Goal: Task Accomplishment & Management: Manage account settings

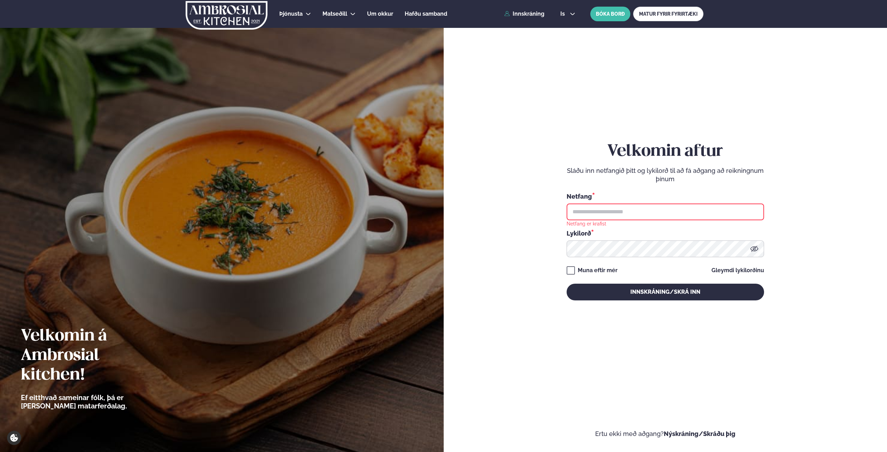
type input "**********"
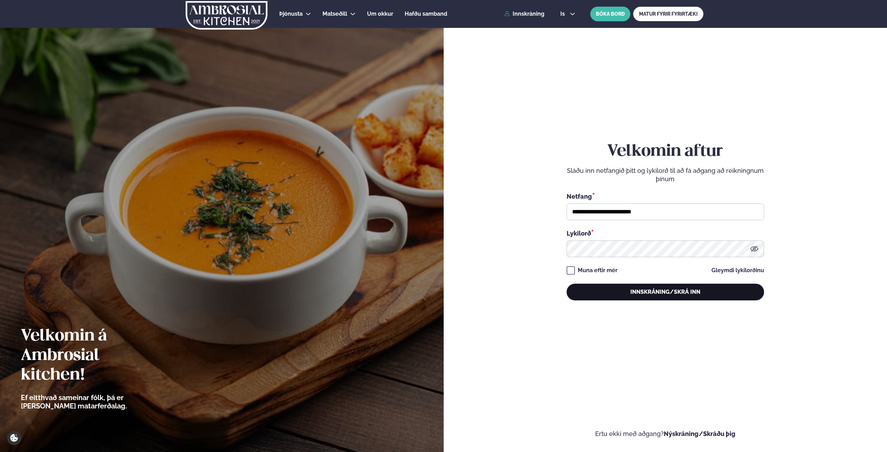
click at [676, 287] on button "Innskráning/Skrá inn" at bounding box center [664, 291] width 197 height 17
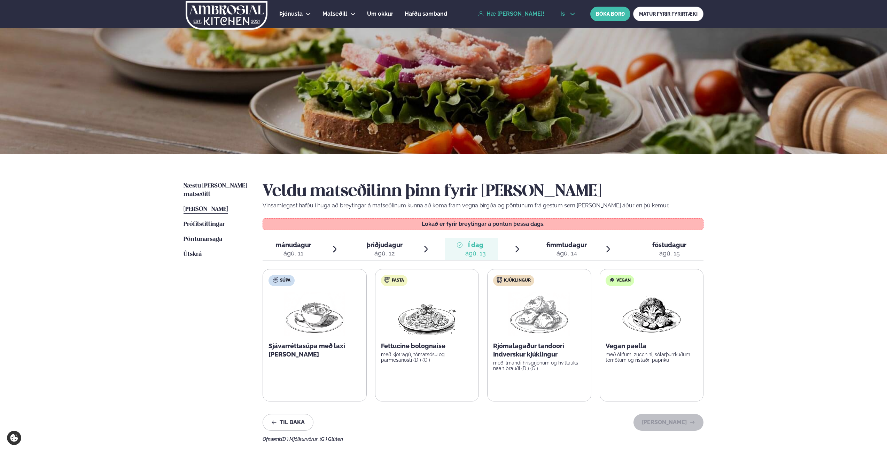
click at [564, 13] on span "is" at bounding box center [563, 14] width 7 height 6
click at [563, 26] on link "en" at bounding box center [568, 26] width 26 height 14
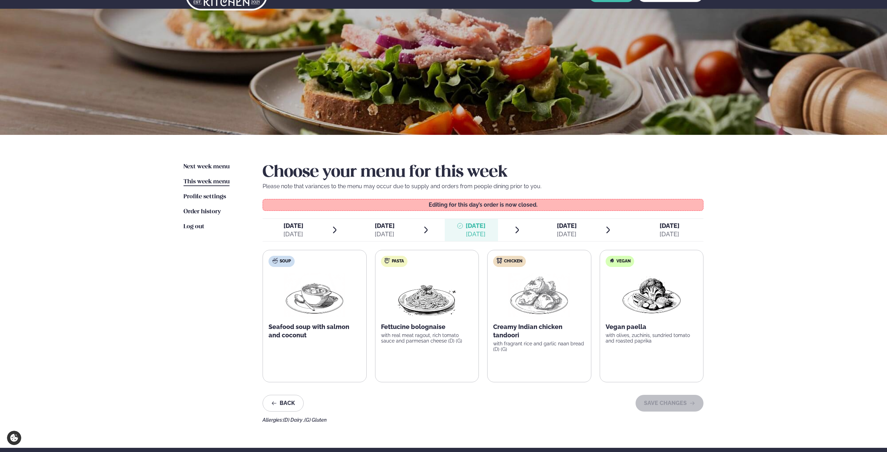
scroll to position [62, 0]
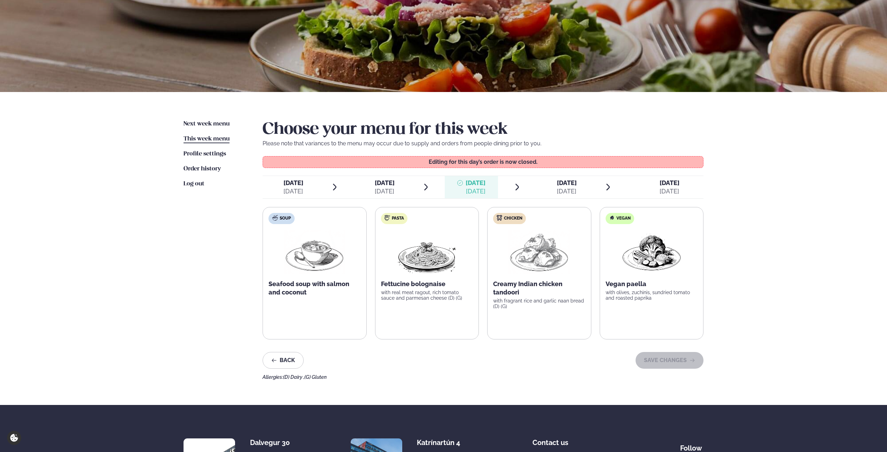
click at [576, 184] on span "[DATE]" at bounding box center [567, 182] width 20 height 7
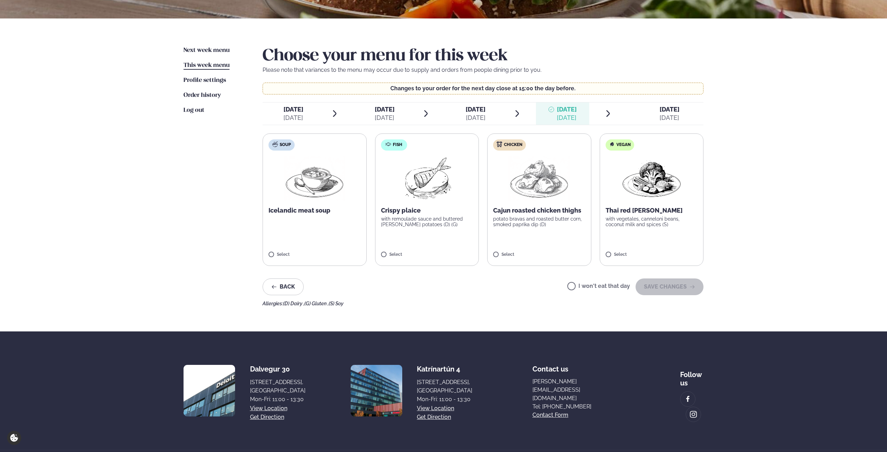
scroll to position [156, 0]
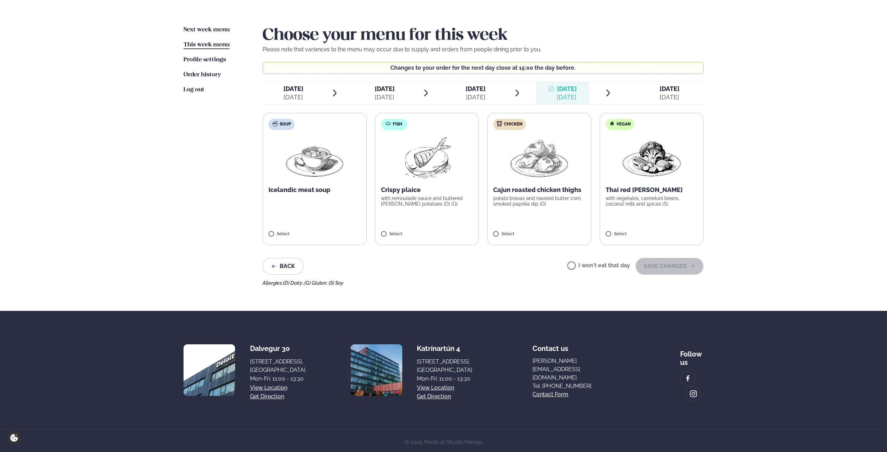
click at [467, 93] on div "[DATE]" at bounding box center [475, 97] width 20 height 8
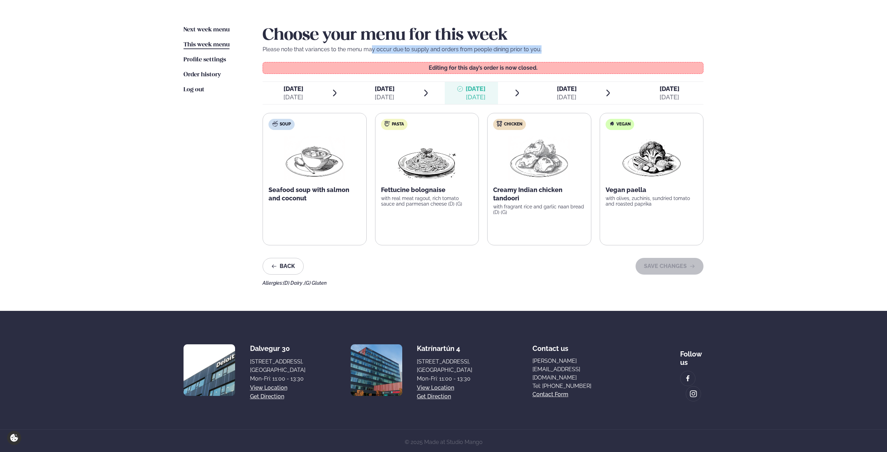
drag, startPoint x: 372, startPoint y: 50, endPoint x: 544, endPoint y: 49, distance: 171.3
click at [544, 49] on p "Please note that variances to the menu may occur due to supply and orders from …" at bounding box center [482, 49] width 441 height 8
click at [544, 50] on p "Please note that variances to the menu may occur due to supply and orders from …" at bounding box center [482, 49] width 441 height 8
drag, startPoint x: 543, startPoint y: 50, endPoint x: 263, endPoint y: 50, distance: 279.5
click at [263, 50] on p "Please note that variances to the menu may occur due to supply and orders from …" at bounding box center [482, 49] width 441 height 8
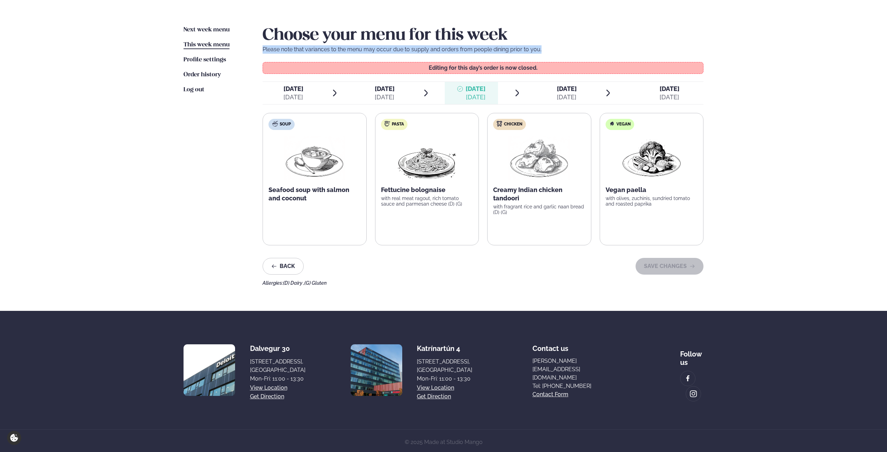
click at [264, 49] on p "Please note that variances to the menu may occur due to supply and orders from …" at bounding box center [482, 49] width 441 height 8
drag, startPoint x: 264, startPoint y: 50, endPoint x: 542, endPoint y: 51, distance: 278.1
click at [542, 51] on p "Please note that variances to the menu may occur due to supply and orders from …" at bounding box center [482, 49] width 441 height 8
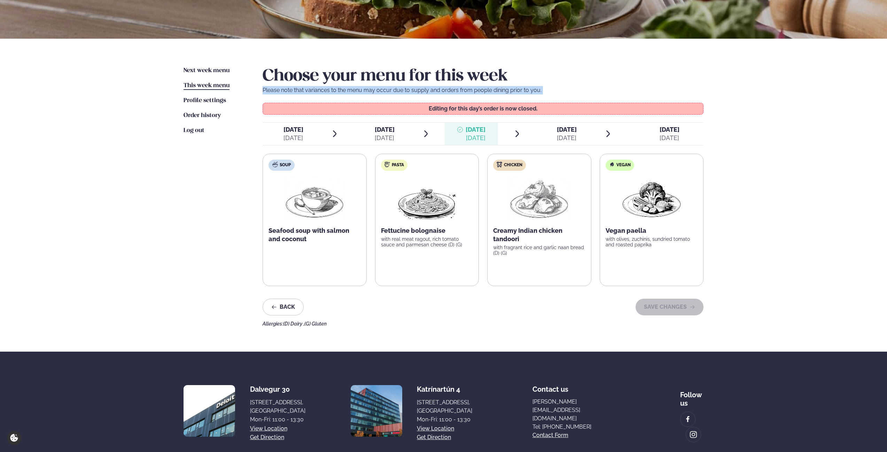
scroll to position [121, 0]
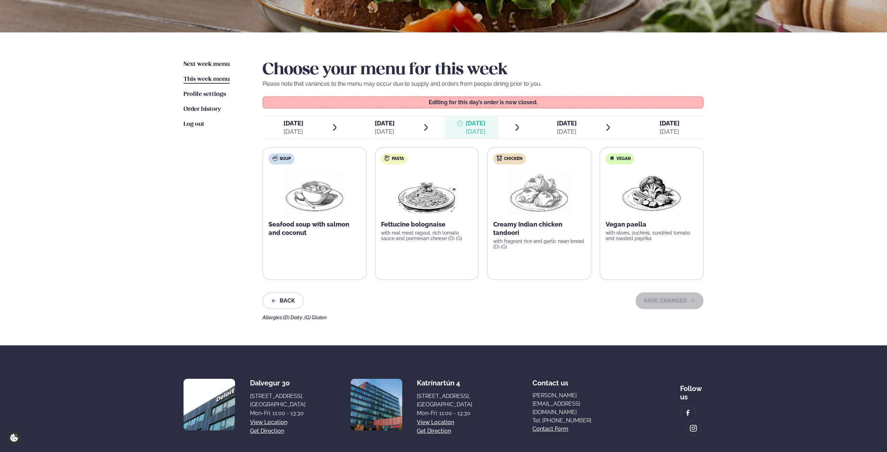
click at [570, 127] on div "[DATE] Thu." at bounding box center [567, 123] width 20 height 8
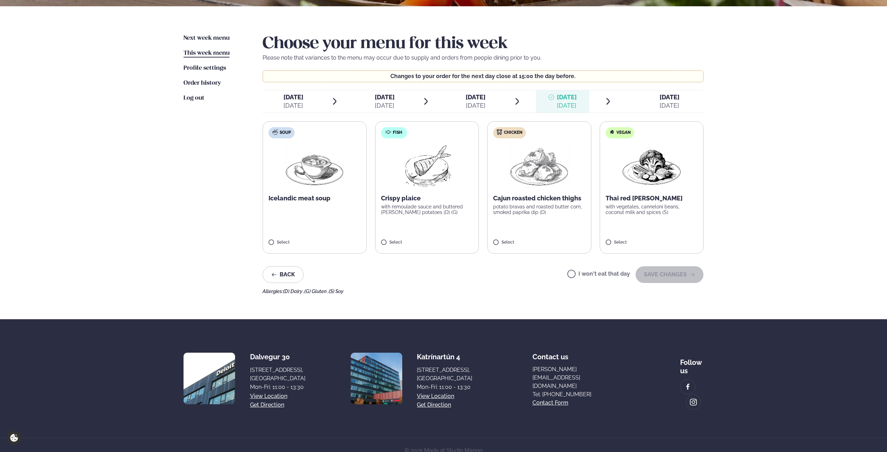
scroll to position [156, 0]
